Goal: Transaction & Acquisition: Obtain resource

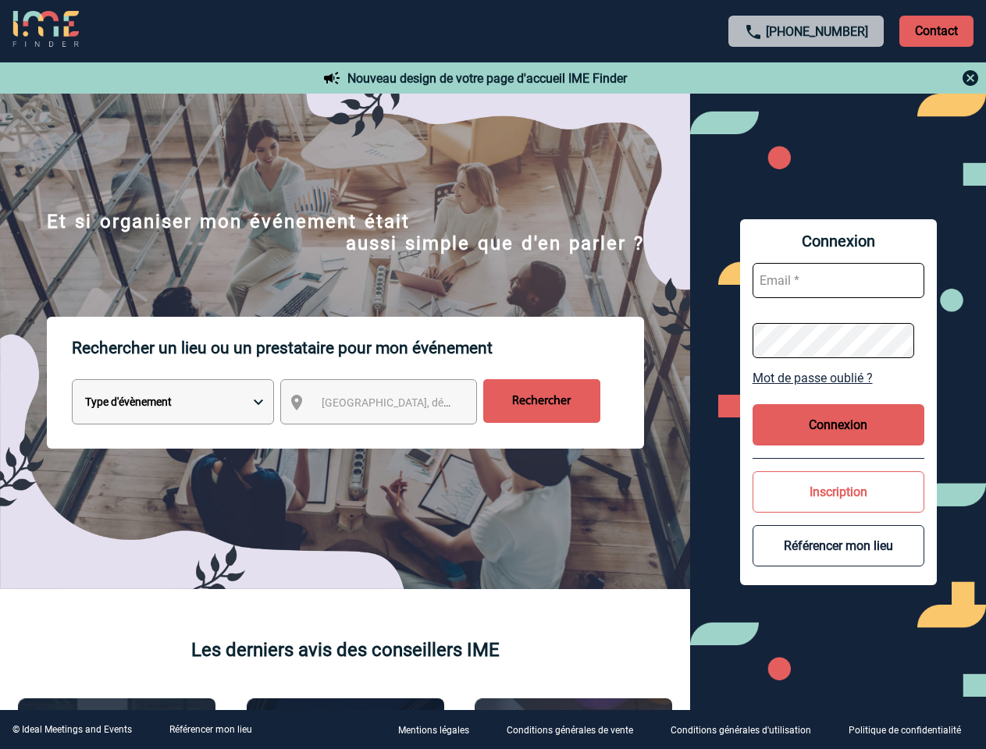
click at [492, 375] on p "Rechercher un lieu ou un prestataire pour mon événement" at bounding box center [358, 348] width 572 height 62
click at [936, 30] on p "Contact" at bounding box center [936, 31] width 74 height 31
click at [754, 78] on div at bounding box center [377, 286] width 754 height 573
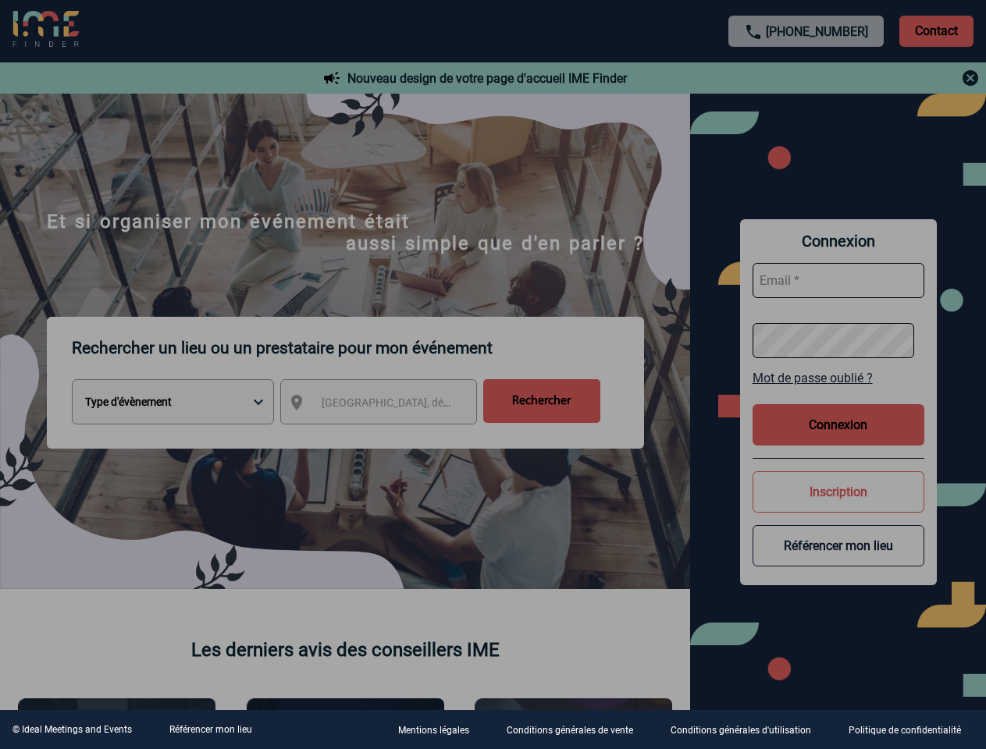
click at [393, 405] on div at bounding box center [493, 374] width 986 height 749
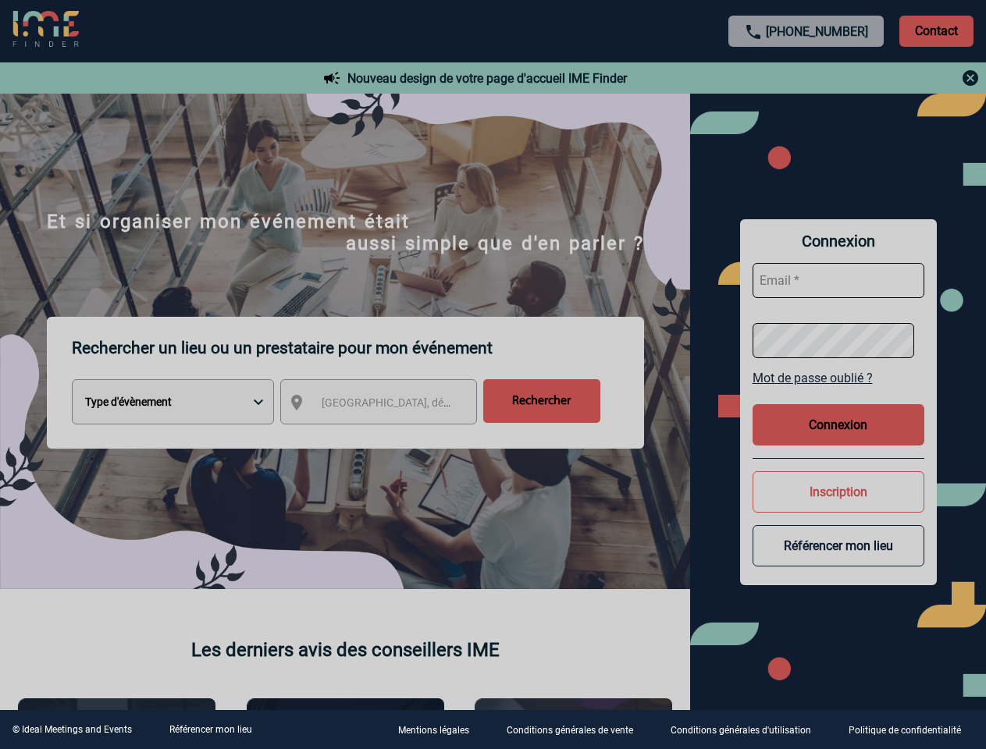
click at [838, 378] on div at bounding box center [493, 374] width 986 height 749
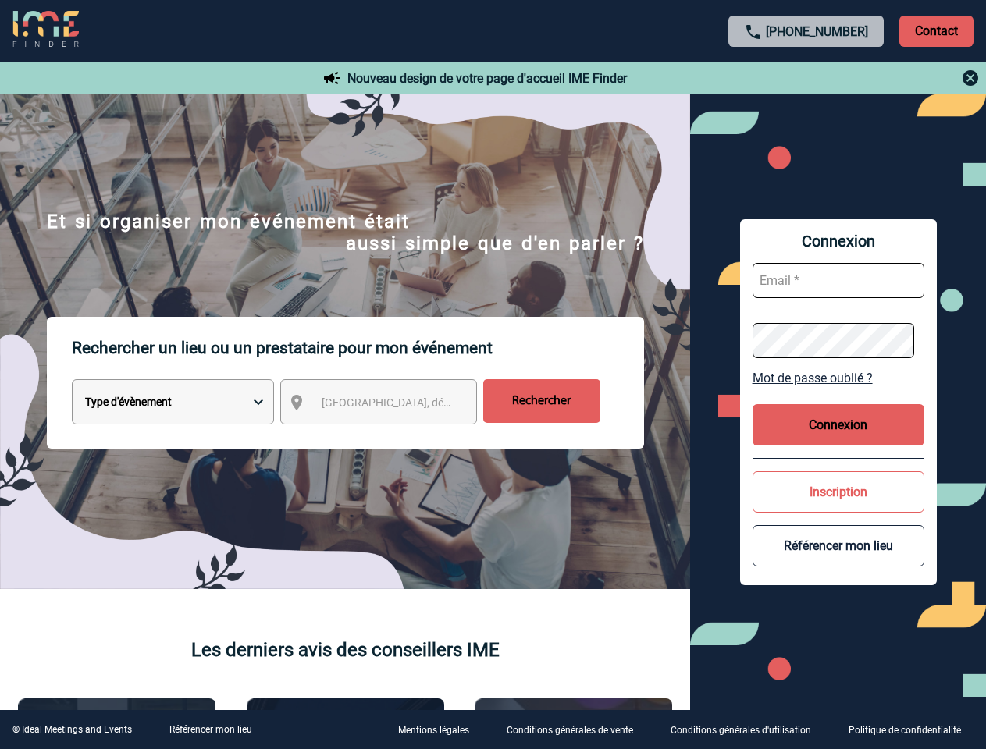
click at [838, 425] on button "Connexion" at bounding box center [838, 424] width 172 height 41
click at [838, 492] on button "Inscription" at bounding box center [838, 491] width 172 height 41
click at [838, 546] on div at bounding box center [427, 325] width 855 height 650
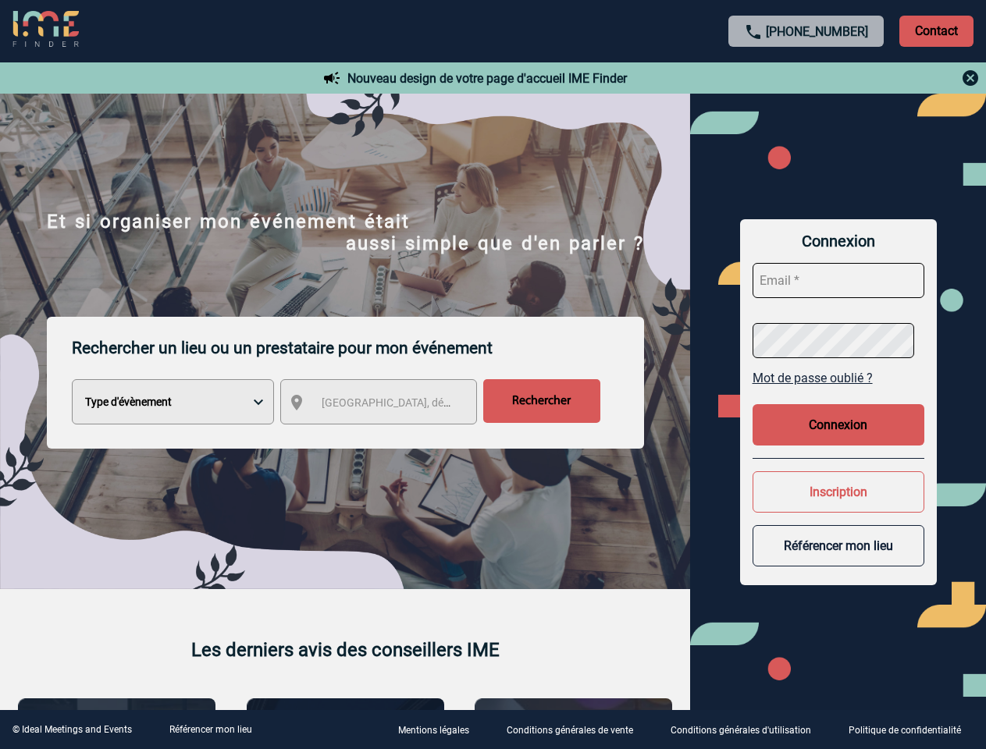
click at [210, 730] on link "Référencer mon lieu" at bounding box center [210, 729] width 83 height 11
